Goal: Transaction & Acquisition: Book appointment/travel/reservation

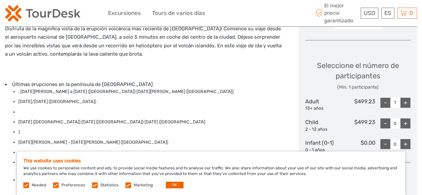
scroll to position [300, 0]
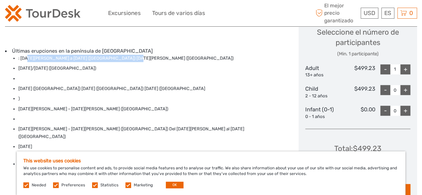
drag, startPoint x: 26, startPoint y: 59, endPoint x: 127, endPoint y: 66, distance: 101.6
click at [127, 64] on ul ": 19 de marzo a septiembre de 2021 (Fagradalsfjall) 3 de agosto de 2022 (Merada…" at bounding box center [144, 116] width 279 height 123
click at [124, 70] on li "10 de julio/agosto de 2023 (Litli-Hrútur)" at bounding box center [151, 68] width 266 height 7
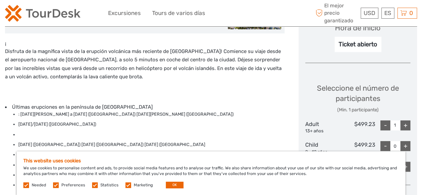
scroll to position [233, 0]
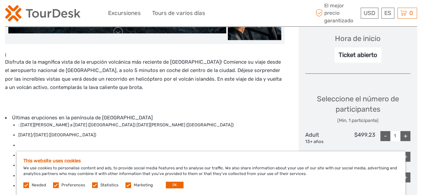
click at [383, 131] on div "-" at bounding box center [385, 136] width 10 height 10
click at [405, 131] on div "+" at bounding box center [405, 136] width 10 height 10
type input "1"
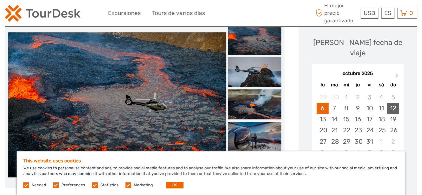
scroll to position [100, 0]
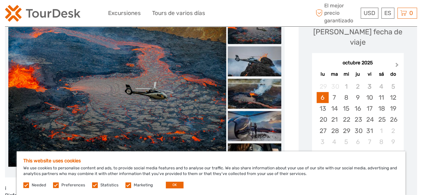
click at [397, 61] on span "Next Month" at bounding box center [397, 66] width 0 height 10
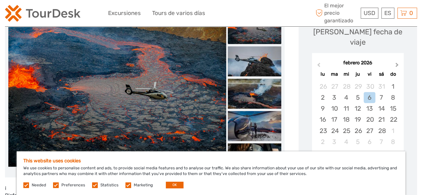
click at [397, 61] on span "Next Month" at bounding box center [397, 66] width 0 height 10
click at [398, 61] on button "Next Month" at bounding box center [397, 66] width 11 height 11
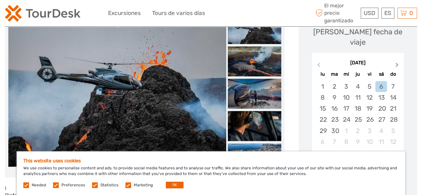
click at [398, 61] on button "Next Month" at bounding box center [397, 66] width 11 height 11
click at [397, 61] on button "Next Month" at bounding box center [397, 66] width 11 height 11
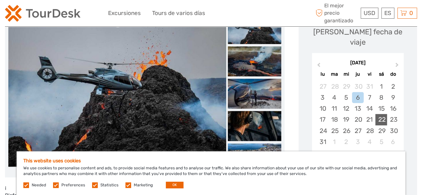
click at [379, 114] on div "22" at bounding box center [381, 119] width 12 height 11
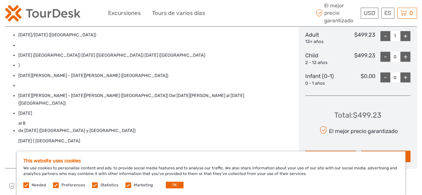
scroll to position [433, 0]
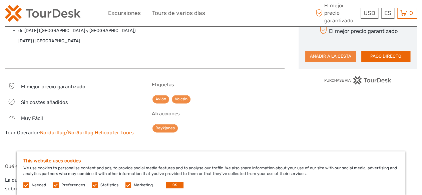
drag, startPoint x: 333, startPoint y: 46, endPoint x: 325, endPoint y: 55, distance: 11.4
click at [333, 51] on button "AÑADIR A LA CESTA" at bounding box center [330, 56] width 51 height 11
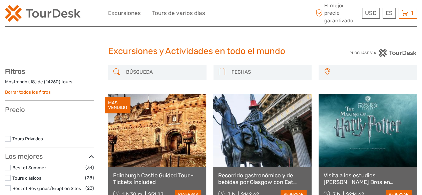
select select
